Goal: Find specific page/section: Find specific page/section

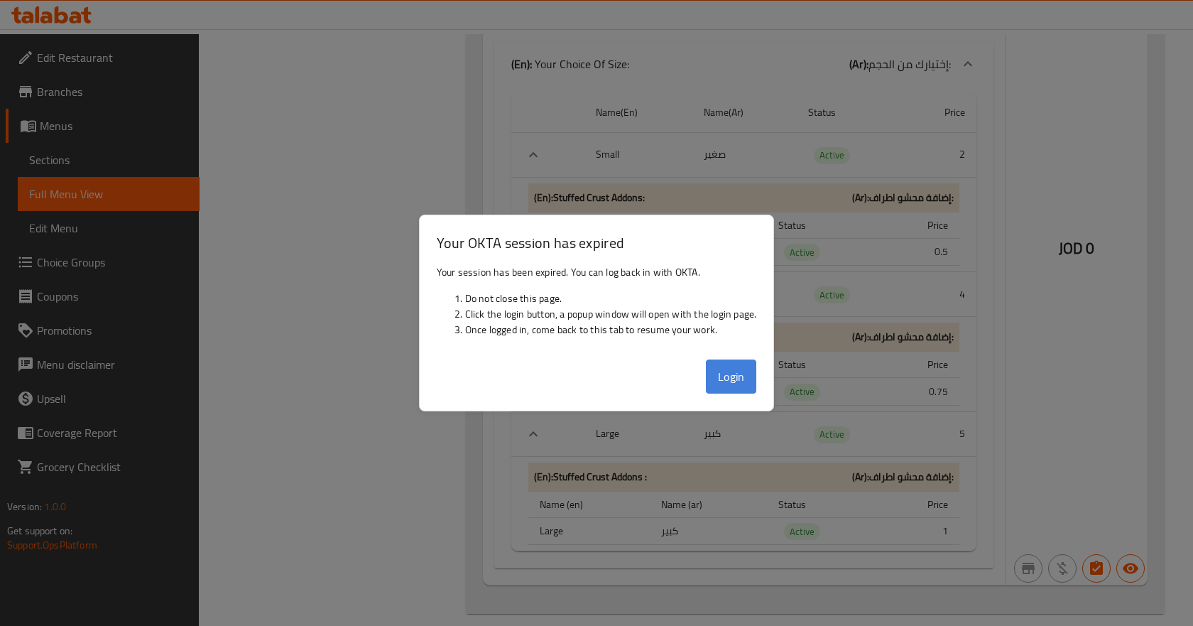
click at [739, 381] on button "Login" at bounding box center [731, 376] width 51 height 34
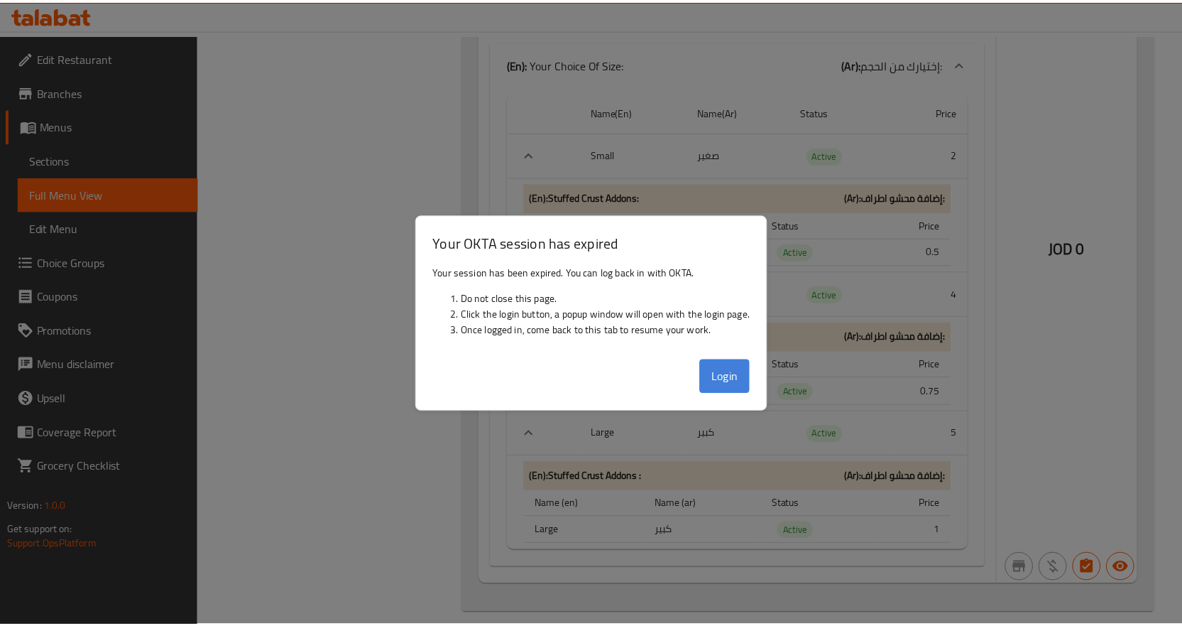
scroll to position [18794, 0]
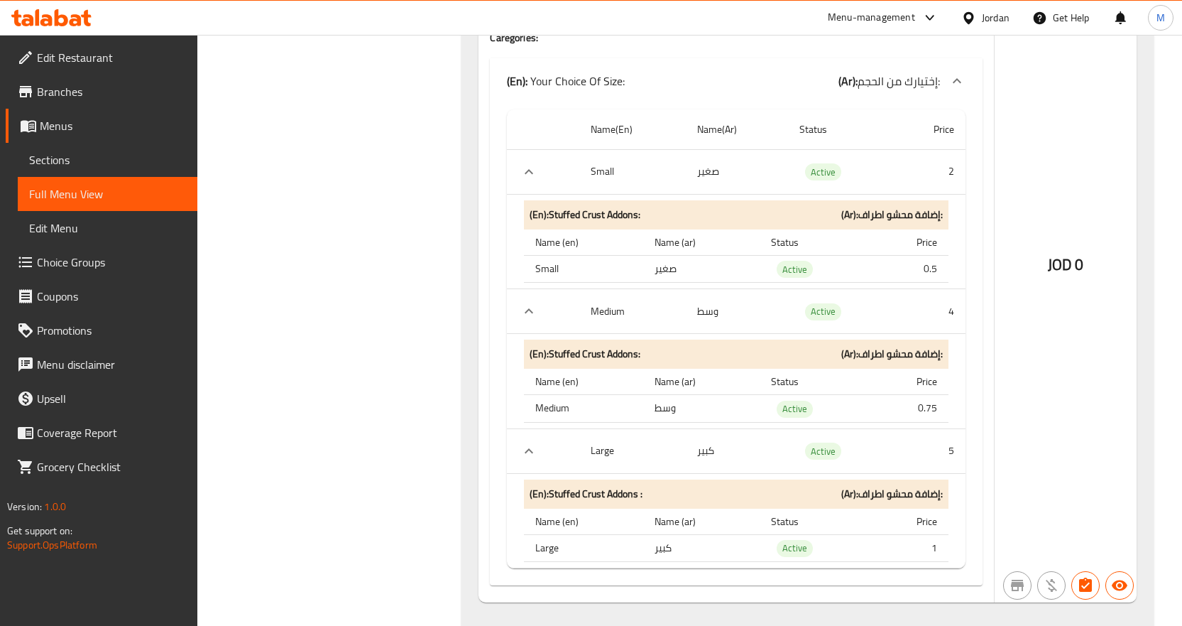
click at [31, 26] on icon at bounding box center [27, 20] width 12 height 12
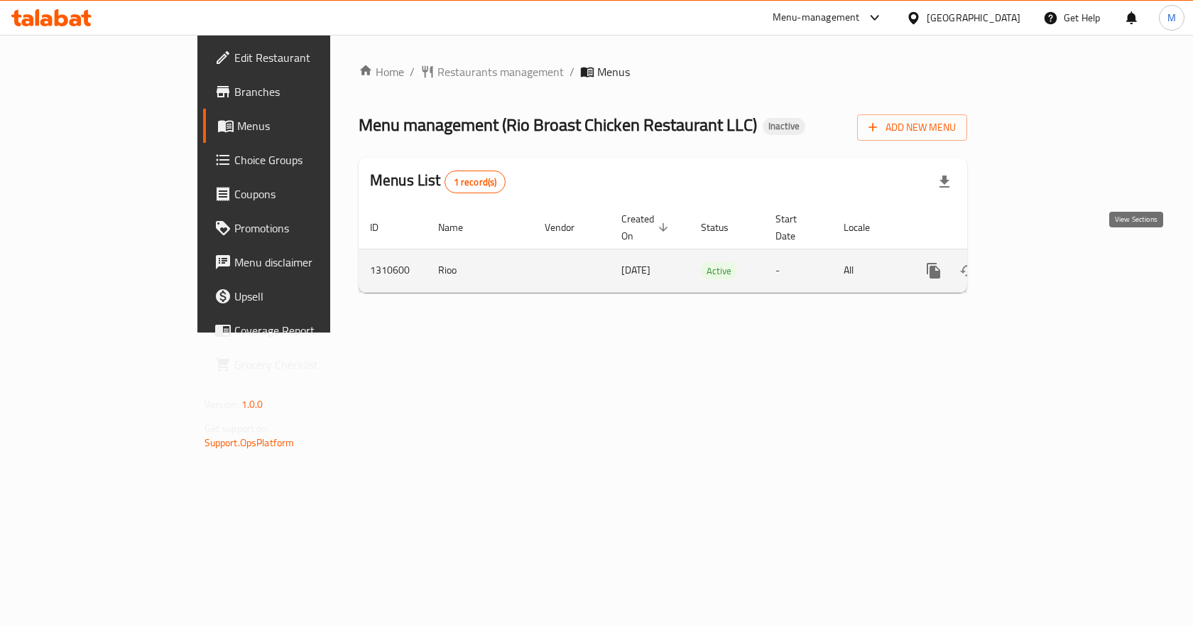
click at [1042, 264] on icon "enhanced table" at bounding box center [1036, 270] width 13 height 13
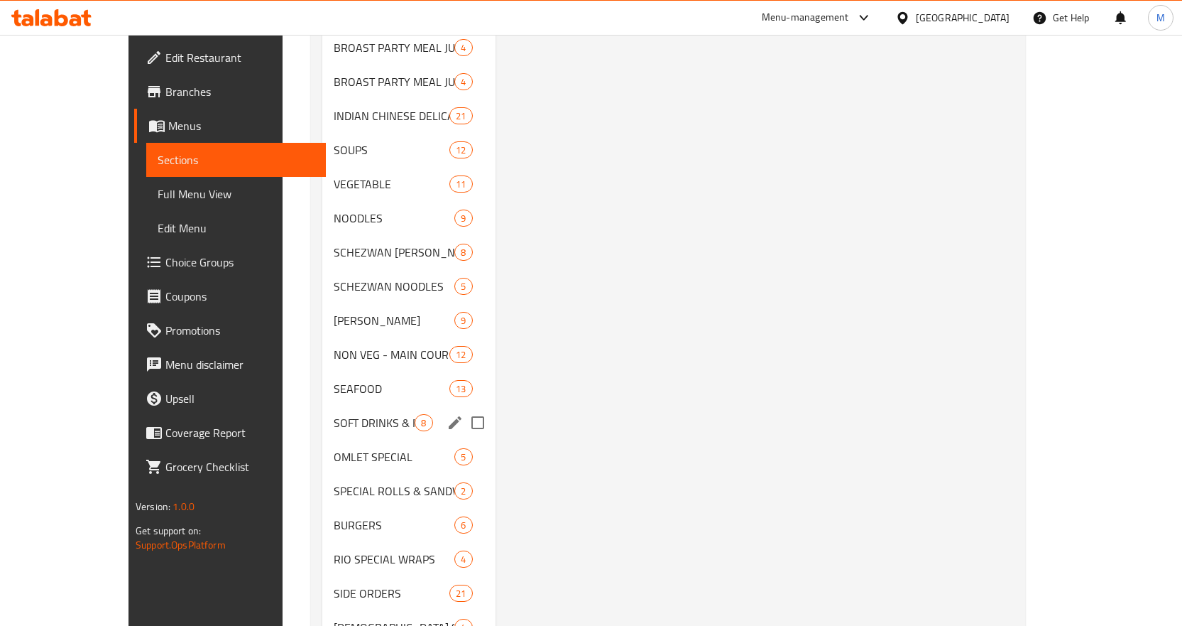
scroll to position [1028, 0]
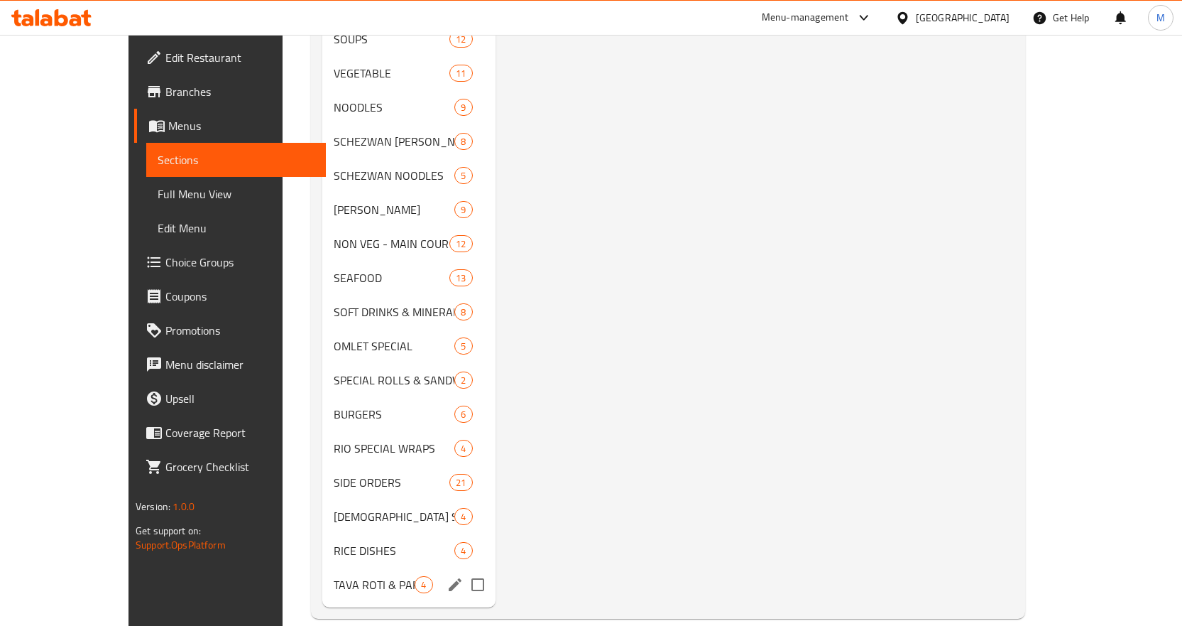
click at [380, 576] on span "TAVA ROTI & PAROTA" at bounding box center [374, 584] width 81 height 17
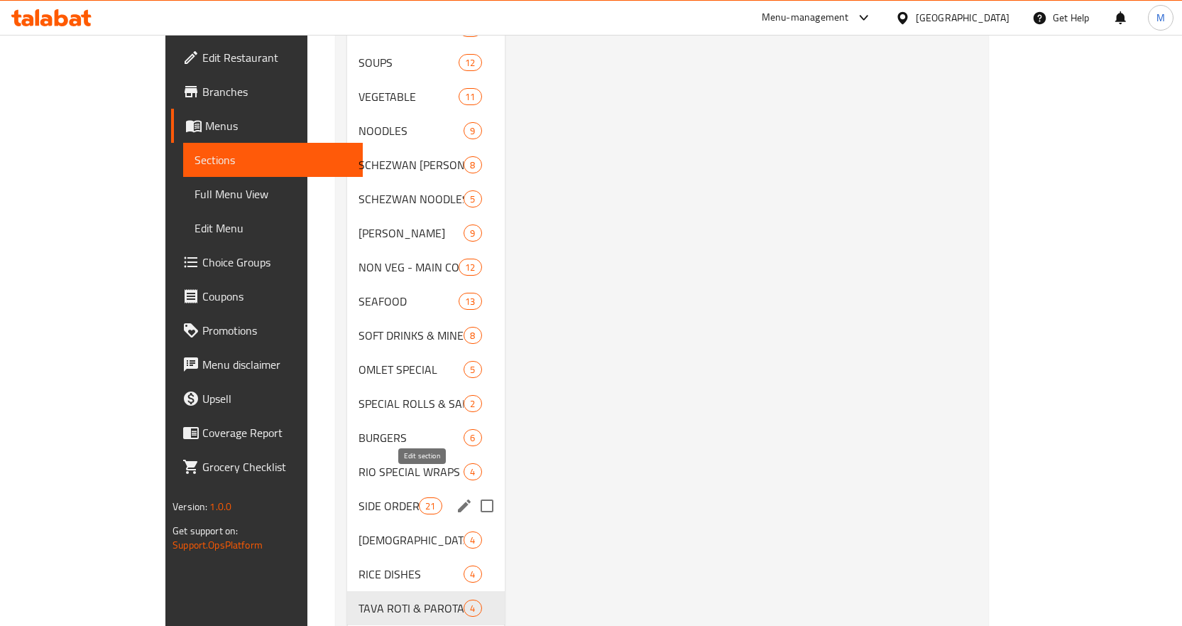
scroll to position [1028, 0]
